Goal: Find specific page/section: Find specific page/section

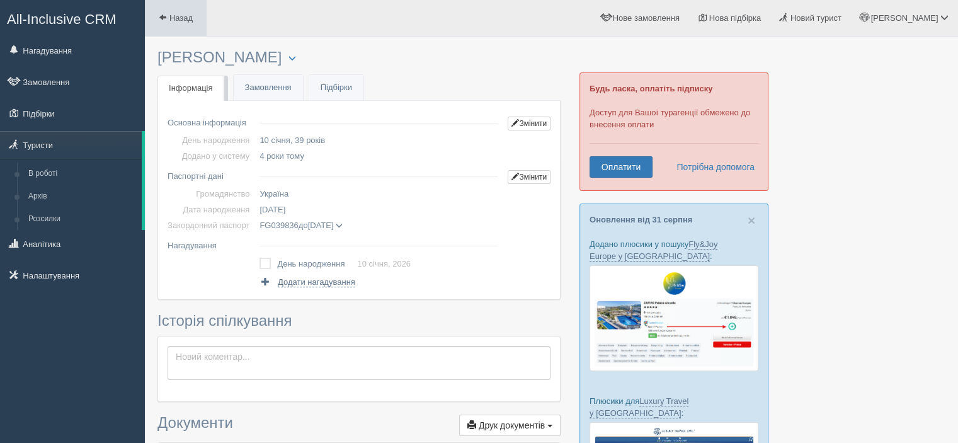
click at [181, 27] on link "Назад" at bounding box center [176, 18] width 62 height 36
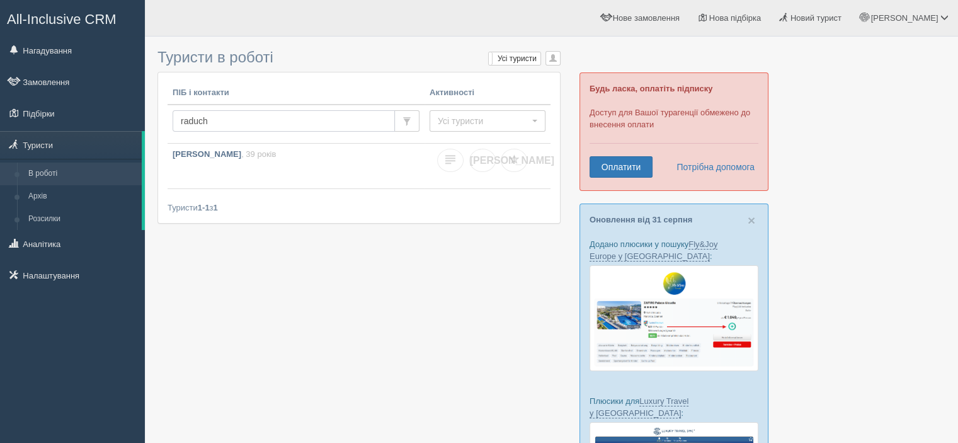
drag, startPoint x: 215, startPoint y: 120, endPoint x: 148, endPoint y: 123, distance: 67.4
click at [148, 123] on div "Туристи в роботі Мої туристи Усі туристи Усі туристи Мої туристи 0 0 ПІБ і конт…" at bounding box center [551, 371] width 813 height 742
type input "m"
type input "kyrp"
click at [206, 149] on p "KYRPYCHENKO OLENA , 44 роки" at bounding box center [296, 155] width 247 height 12
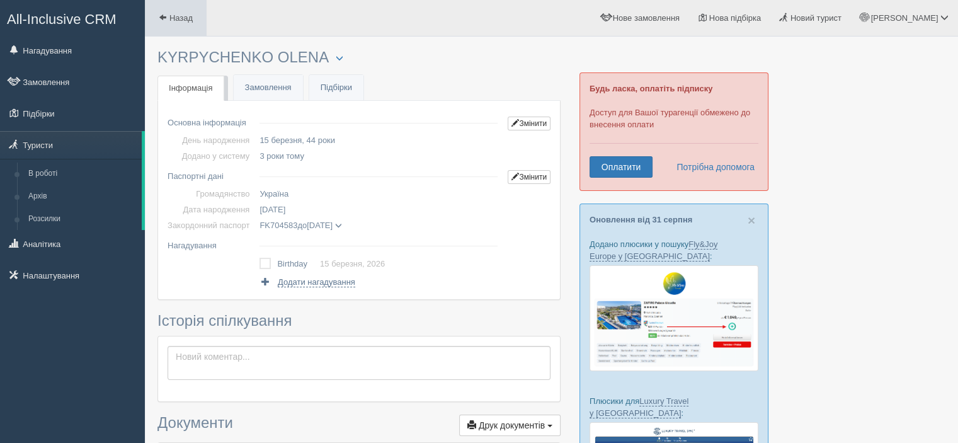
click at [164, 20] on span at bounding box center [163, 17] width 8 height 8
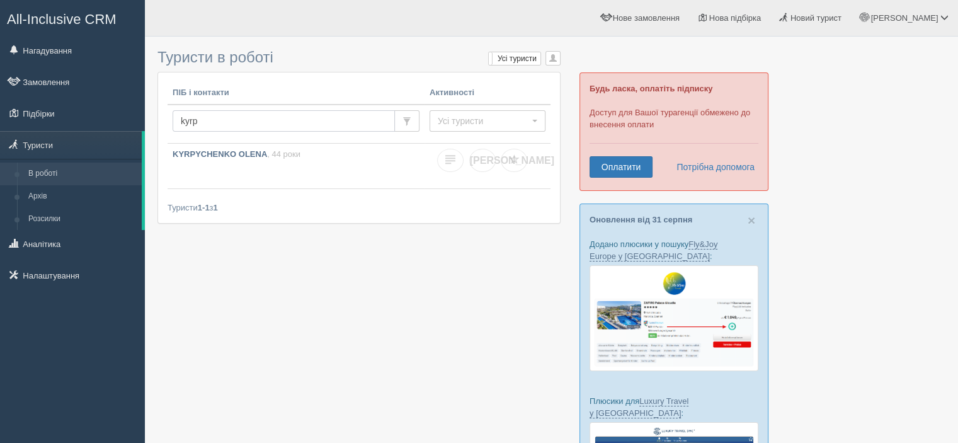
drag, startPoint x: 169, startPoint y: 118, endPoint x: 155, endPoint y: 118, distance: 13.9
click at [156, 118] on div "Туристи в роботі Мої туристи Усі туристи Усі туристи Мої туристи 0 0 ПІБ і конт…" at bounding box center [551, 371] width 813 height 742
type input "malin"
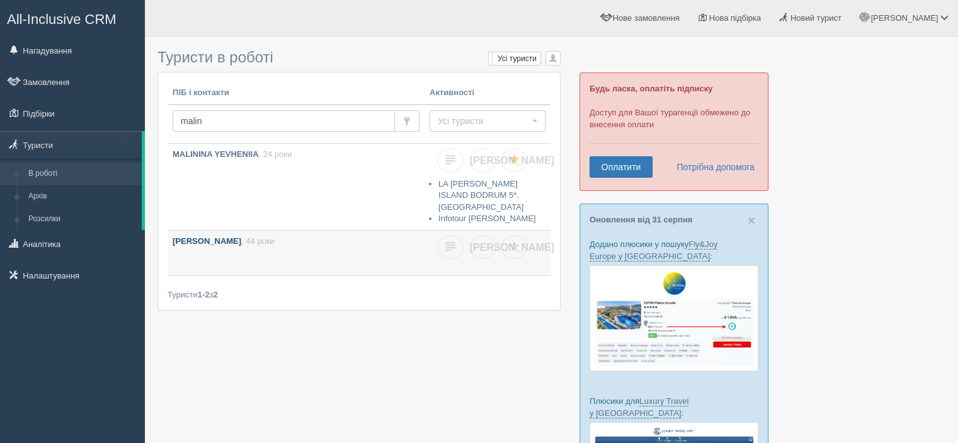
click at [289, 255] on link "MALININ VIKTOR , 44 роки" at bounding box center [295, 252] width 257 height 45
